Goal: Find specific page/section: Find specific page/section

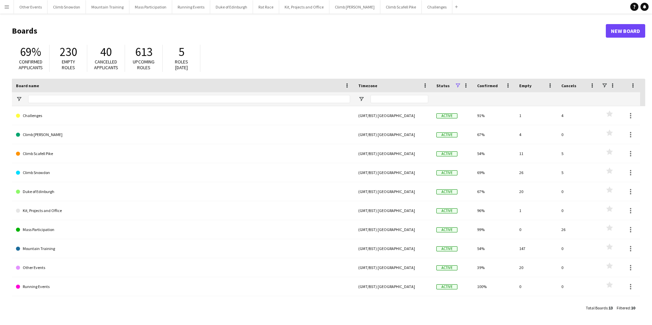
click at [5, 5] on app-icon "Menu" at bounding box center [6, 6] width 5 height 5
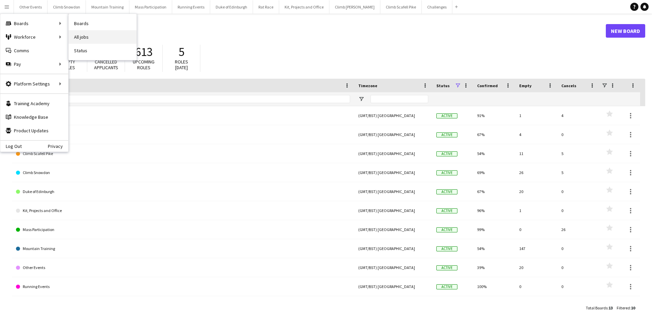
click at [91, 39] on link "All jobs" at bounding box center [103, 37] width 68 height 14
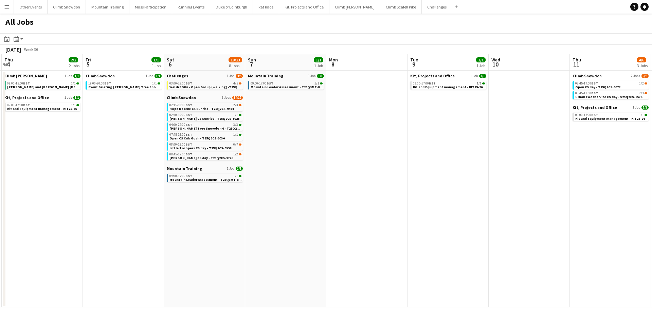
scroll to position [0, 330]
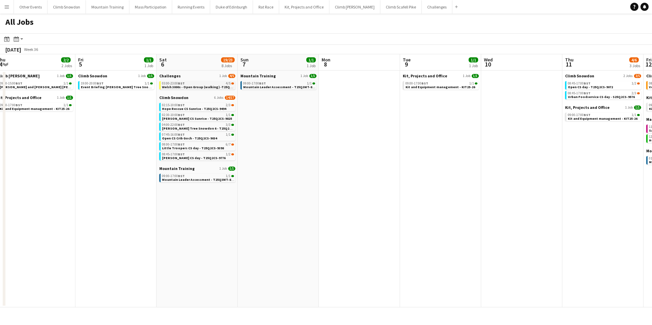
click at [191, 85] on span "Welsh 3000s - Open Group (walking) -T25Q2CH-9865" at bounding box center [203, 87] width 82 height 4
